Goal: Navigation & Orientation: Find specific page/section

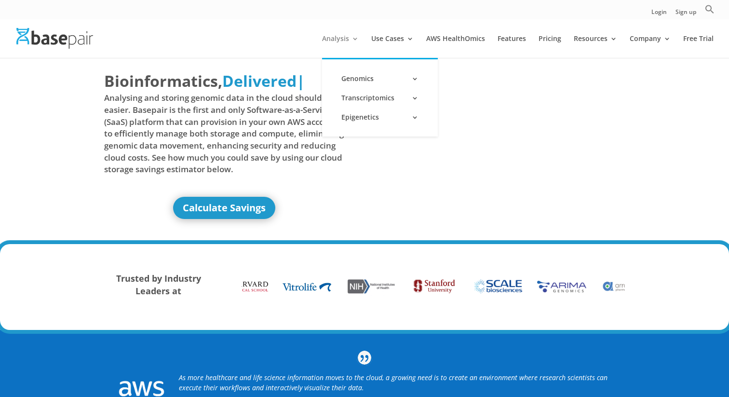
click at [348, 39] on link "Analysis" at bounding box center [340, 46] width 37 height 23
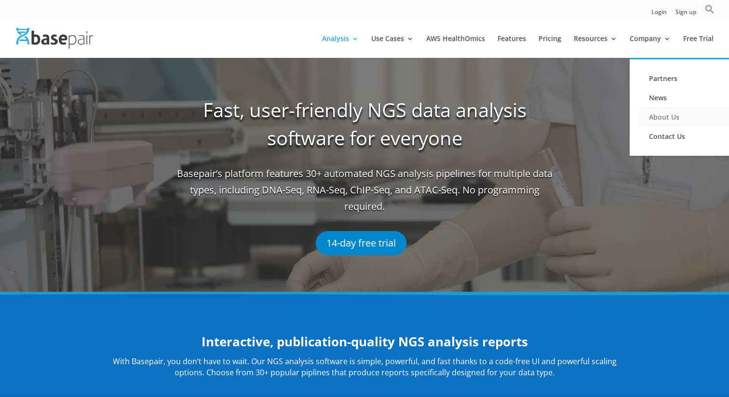
click at [674, 116] on link "About Us" at bounding box center [687, 116] width 96 height 19
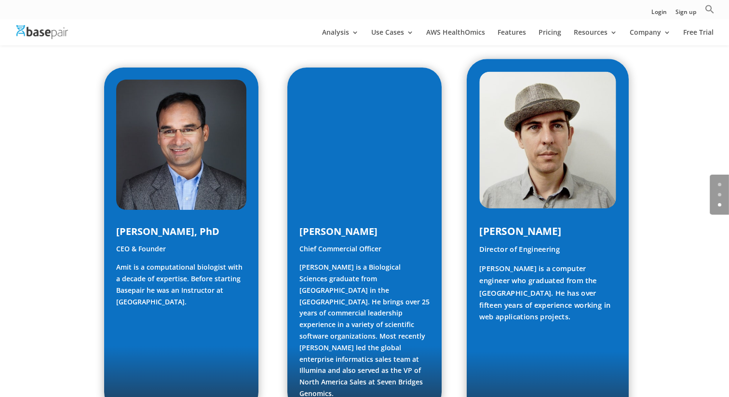
scroll to position [377, 0]
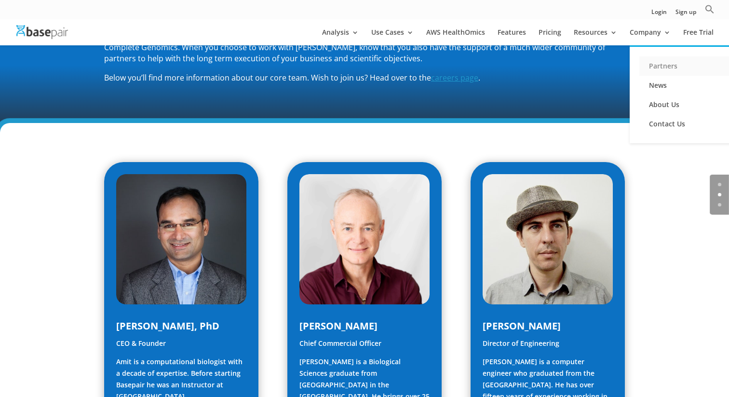
click at [657, 64] on link "Partners" at bounding box center [687, 65] width 96 height 19
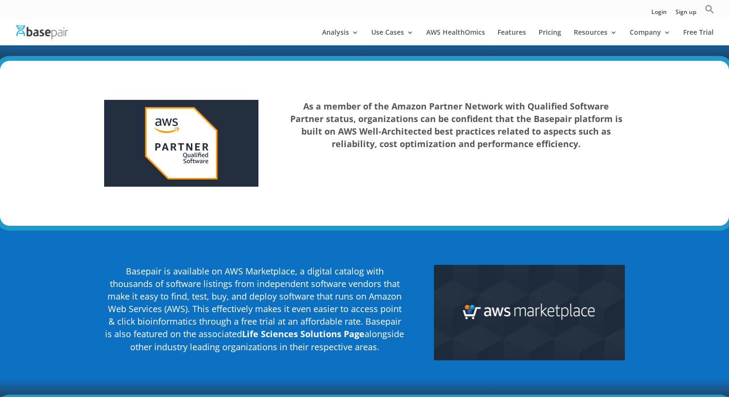
scroll to position [1349, 0]
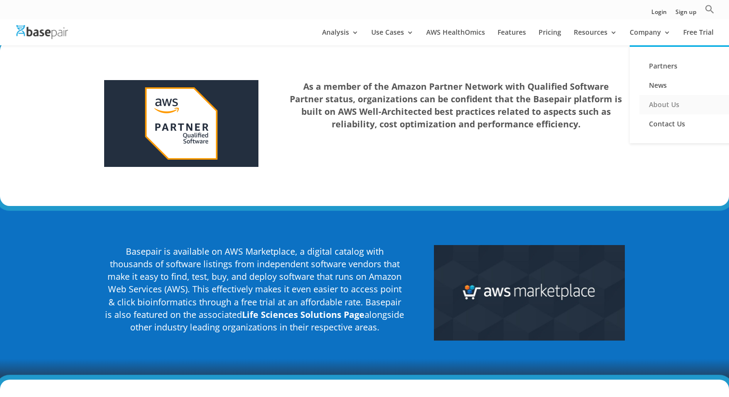
click at [663, 103] on link "About Us" at bounding box center [687, 104] width 96 height 19
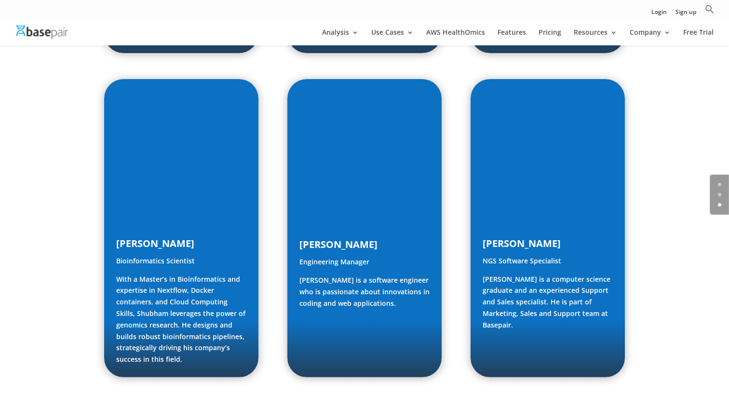
scroll to position [1493, 0]
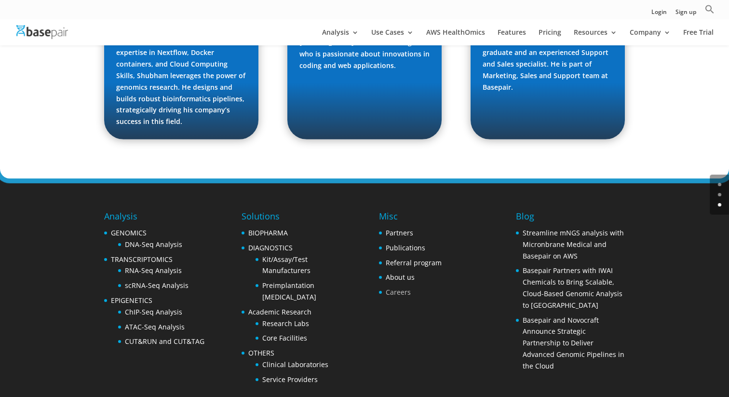
click at [396, 287] on link "Careers" at bounding box center [398, 291] width 25 height 9
